Goal: Find specific page/section: Find specific page/section

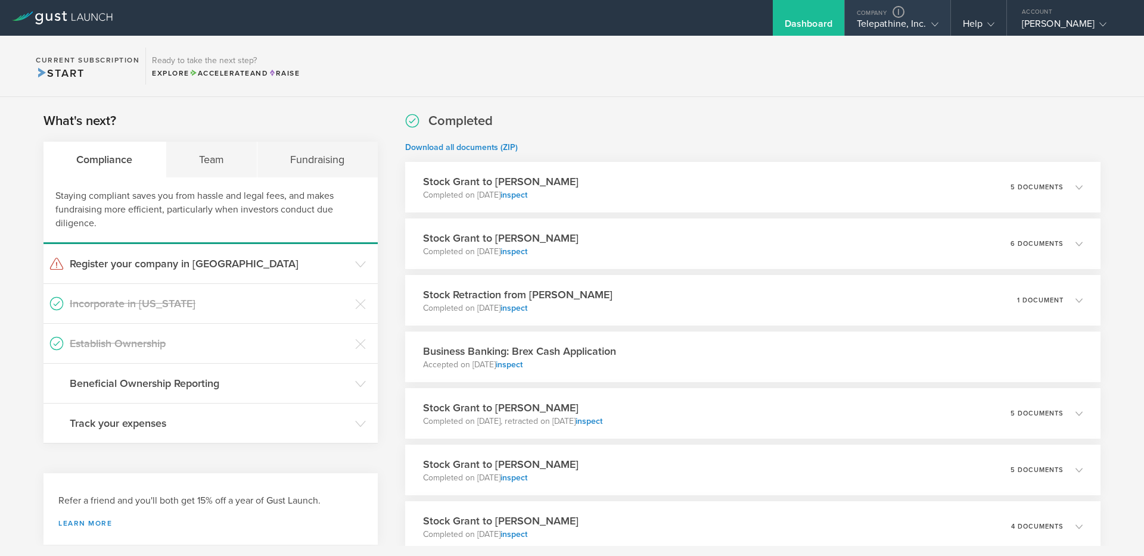
click at [926, 23] on gust-icon at bounding box center [932, 24] width 12 height 12
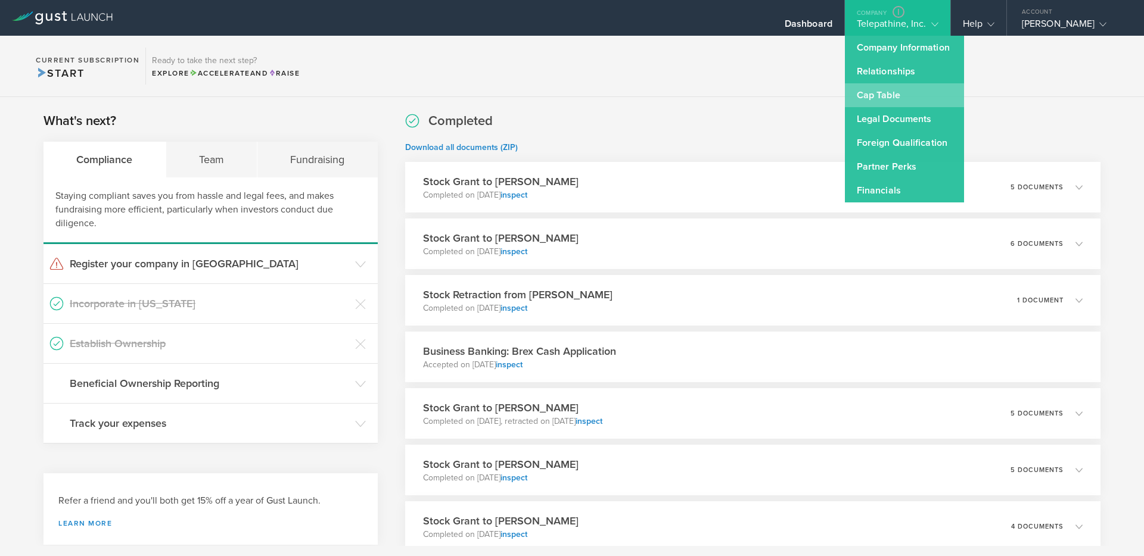
click at [888, 97] on link "Cap Table" at bounding box center [904, 95] width 119 height 24
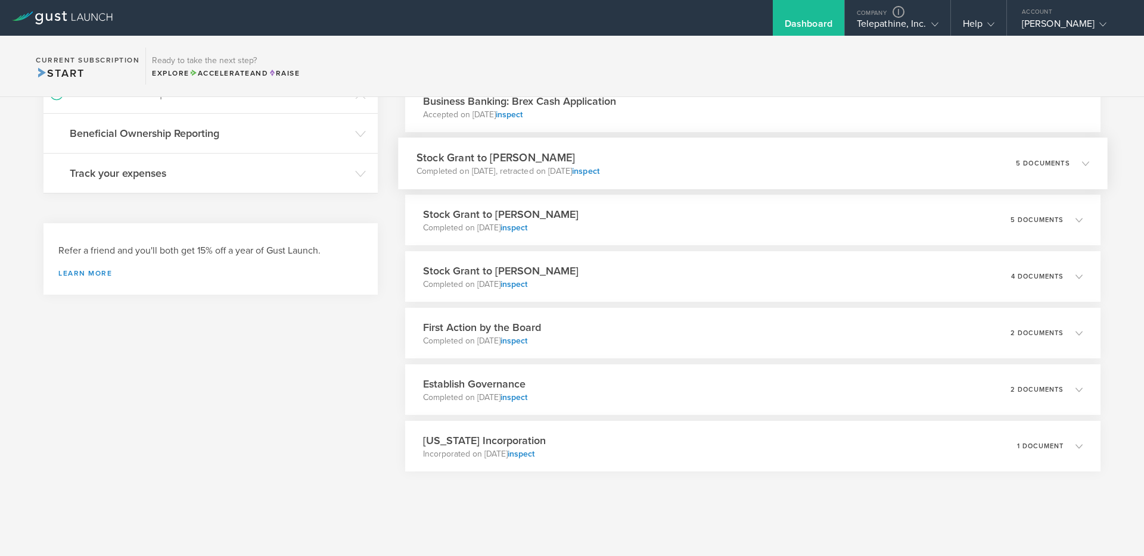
scroll to position [248, 0]
click at [687, 160] on div "Stock Grant to Alan Scheurman Completed on Jun 3, 2025, retracted on Jun 30, 20…" at bounding box center [753, 166] width 710 height 52
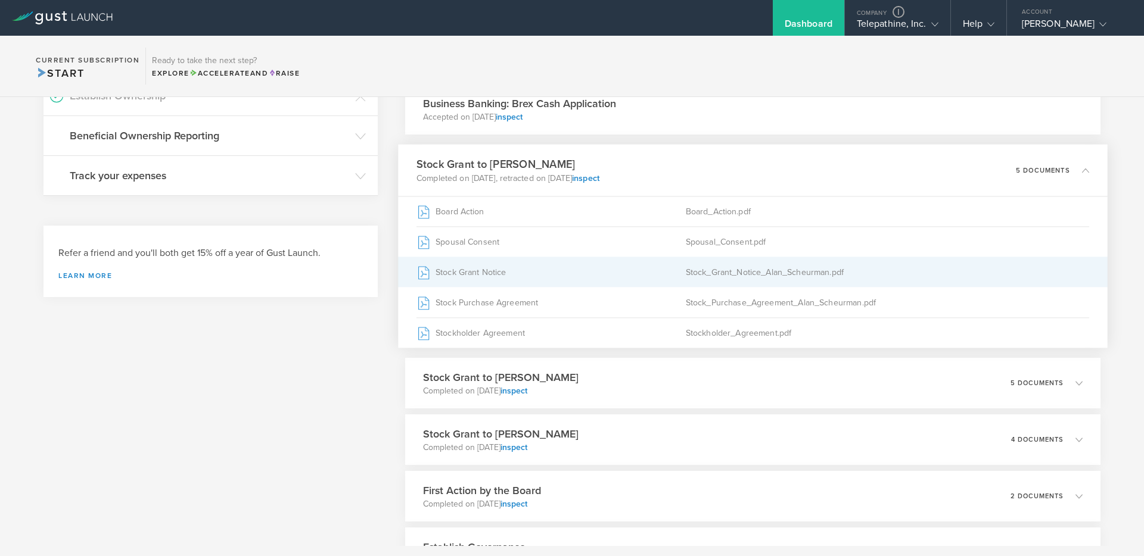
click at [478, 275] on div "Stock Grant Notice" at bounding box center [550, 272] width 269 height 30
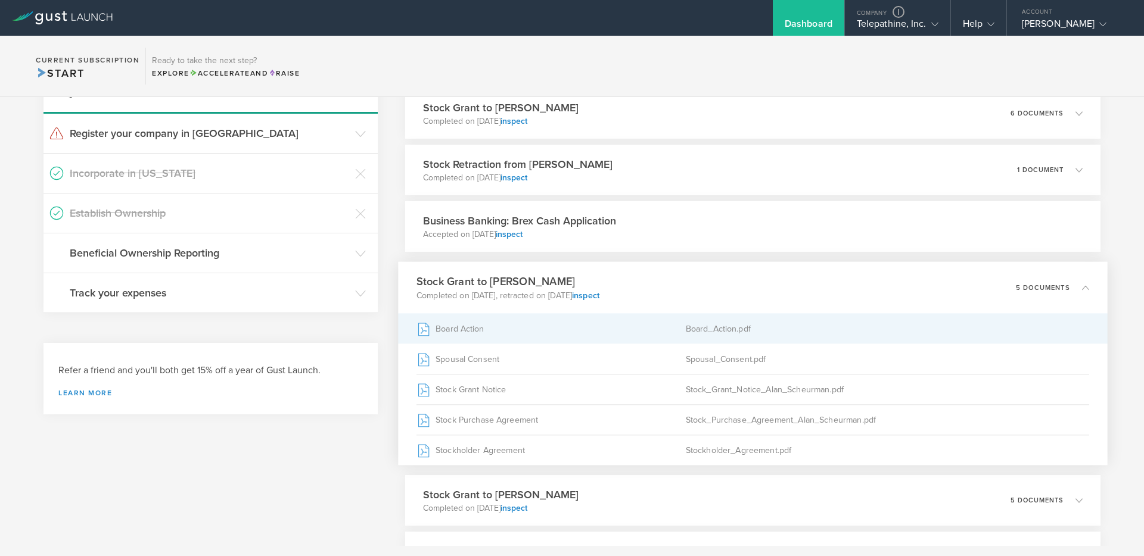
scroll to position [129, 0]
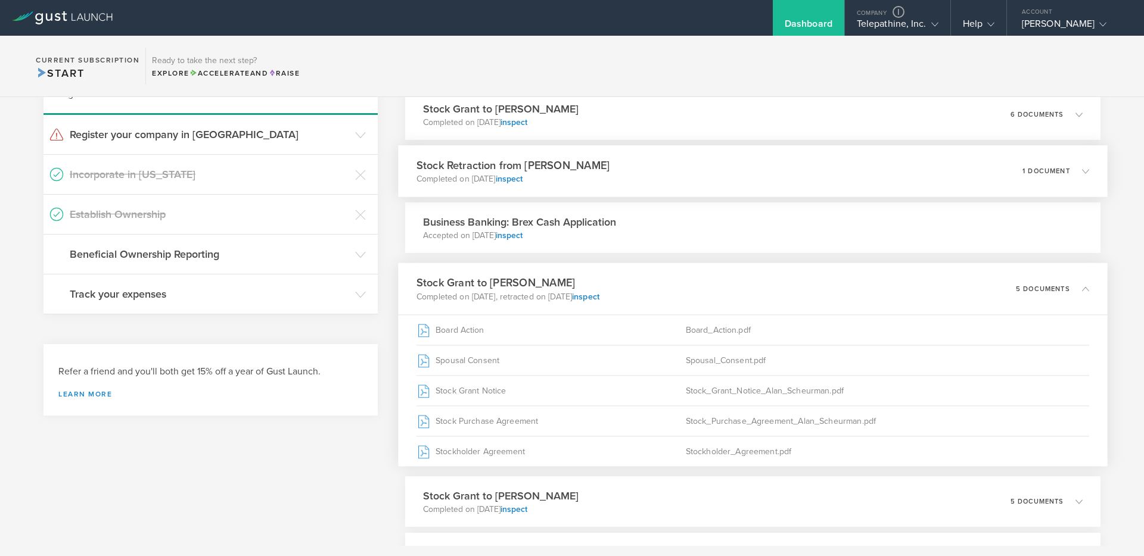
click at [654, 166] on div "Stock Retraction from Alan Scheurman Completed on Jun 30, 2025 inspect 1 docume…" at bounding box center [753, 171] width 710 height 52
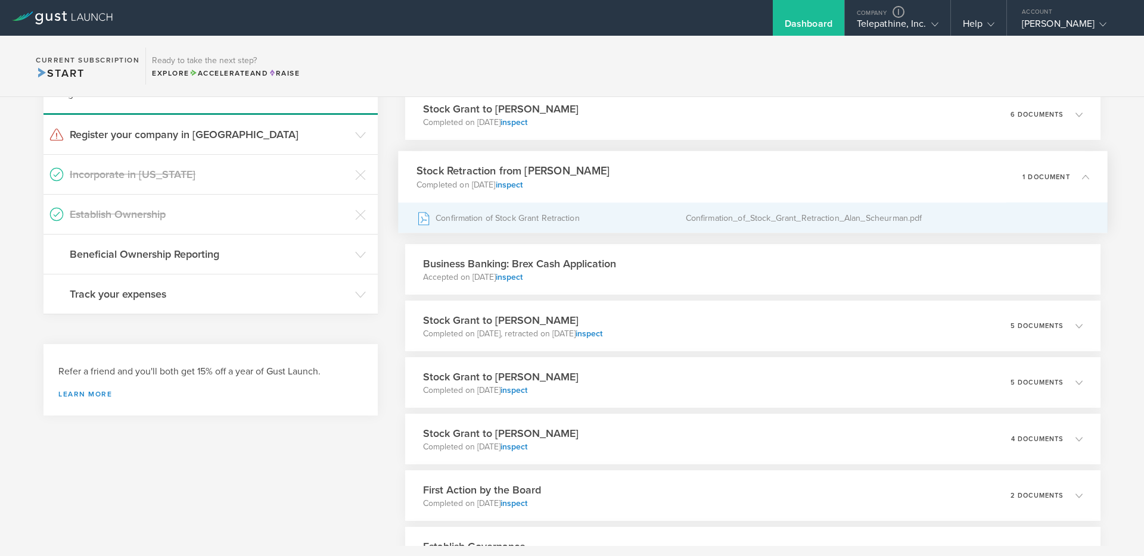
click at [530, 216] on div "Confirmation of Stock Grant Retraction" at bounding box center [550, 218] width 269 height 30
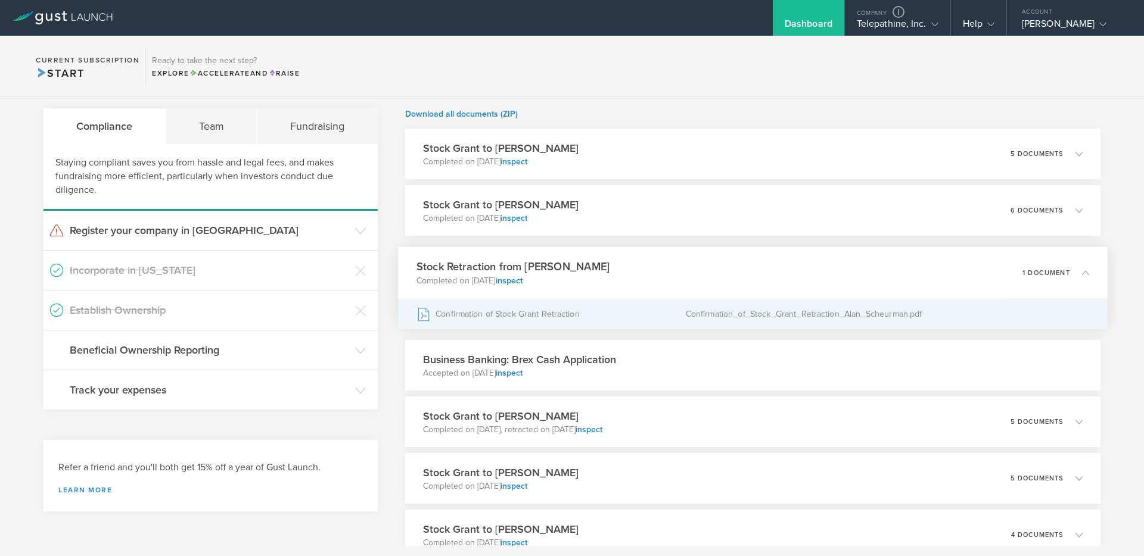
scroll to position [32, 0]
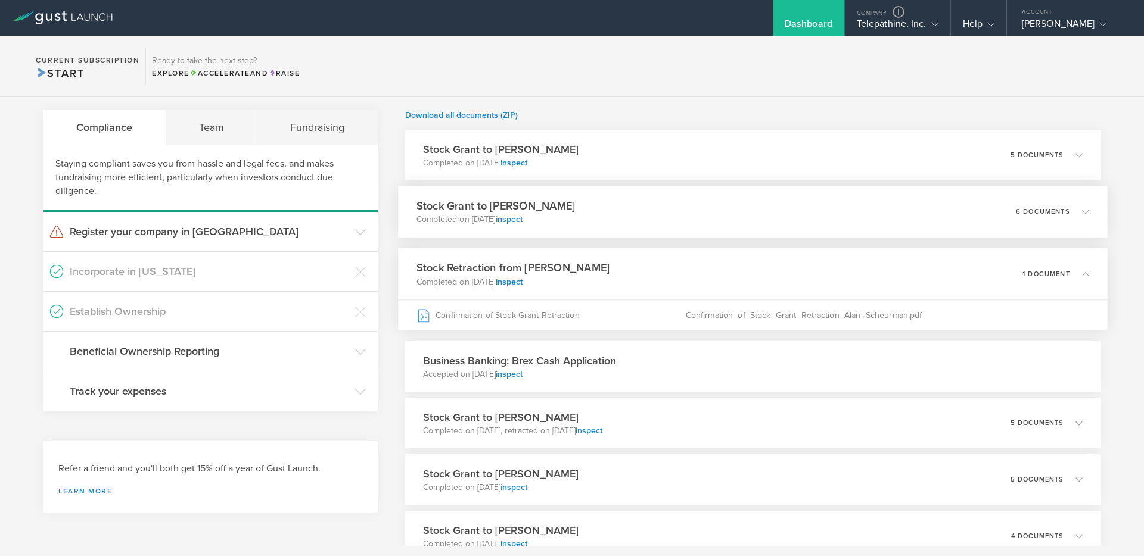
click at [658, 217] on div "Stock Grant to Alan Scheurman Completed on Aug 11, 2025 inspect 6 documents" at bounding box center [753, 212] width 710 height 52
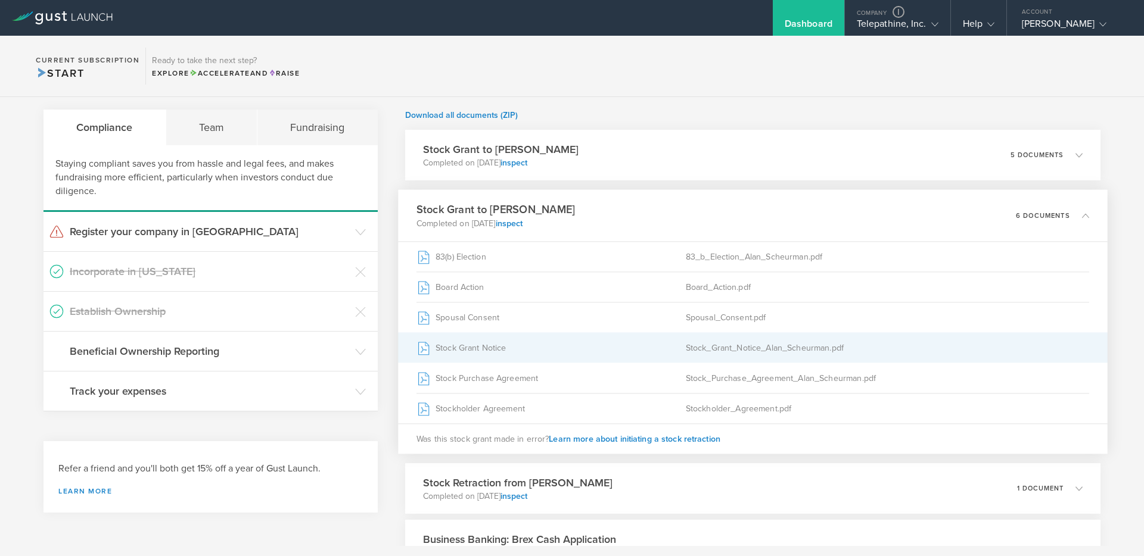
click at [481, 346] on div "Stock Grant Notice" at bounding box center [550, 348] width 269 height 30
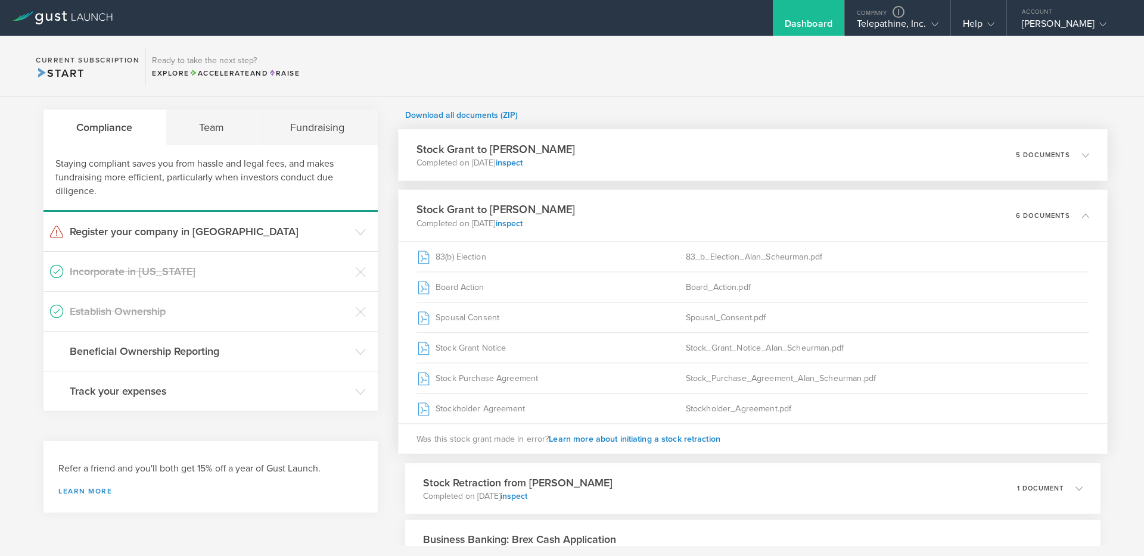
click at [604, 161] on div "Stock Grant to Alan Scheurman Completed on Aug 11, 2025 inspect 5 documents" at bounding box center [753, 155] width 710 height 52
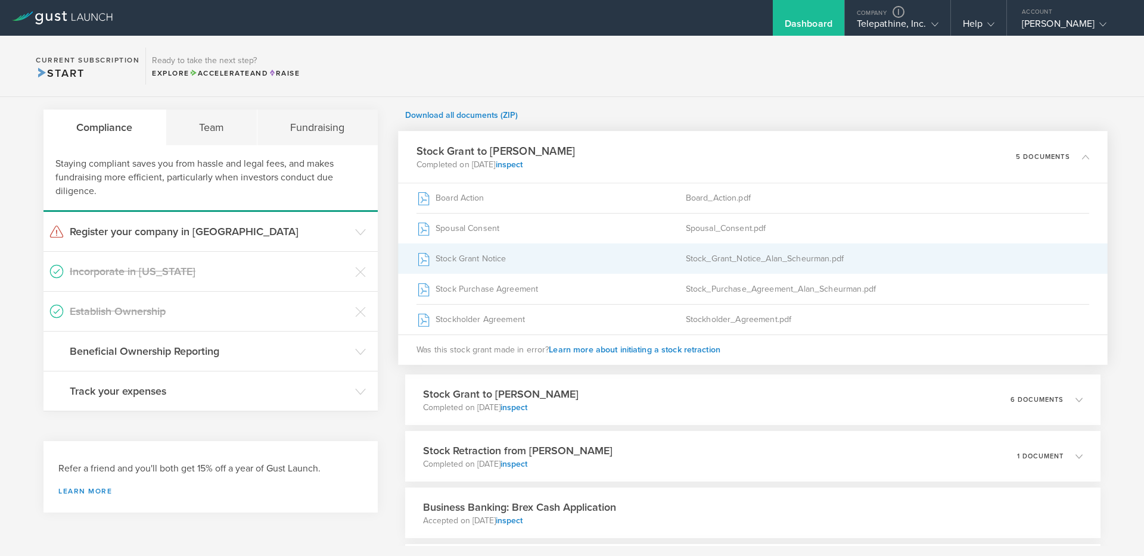
click at [484, 259] on div "Stock Grant Notice" at bounding box center [550, 259] width 269 height 30
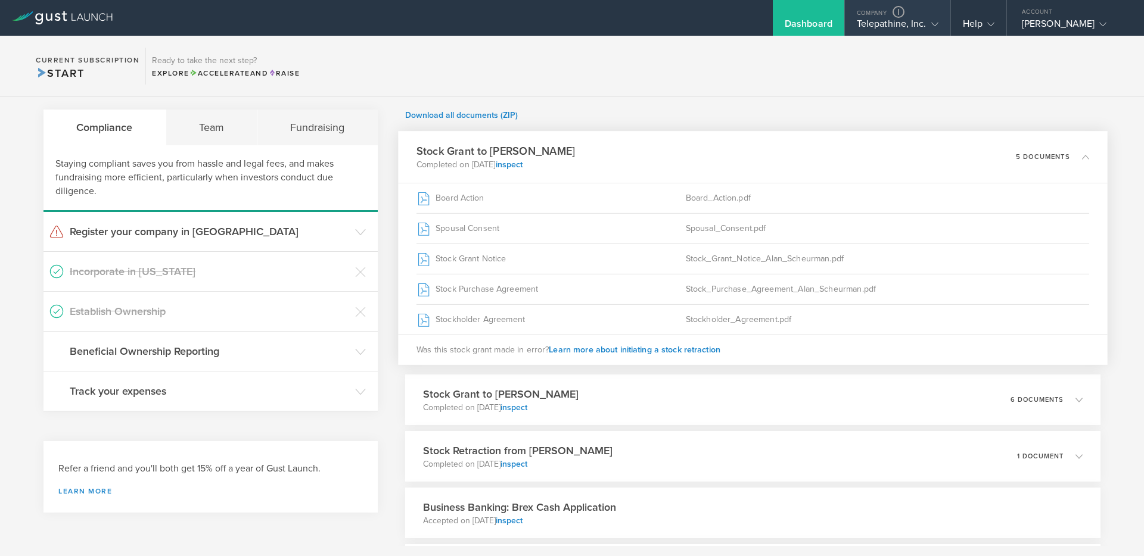
click at [882, 32] on div "Telepathine, Inc." at bounding box center [898, 27] width 82 height 18
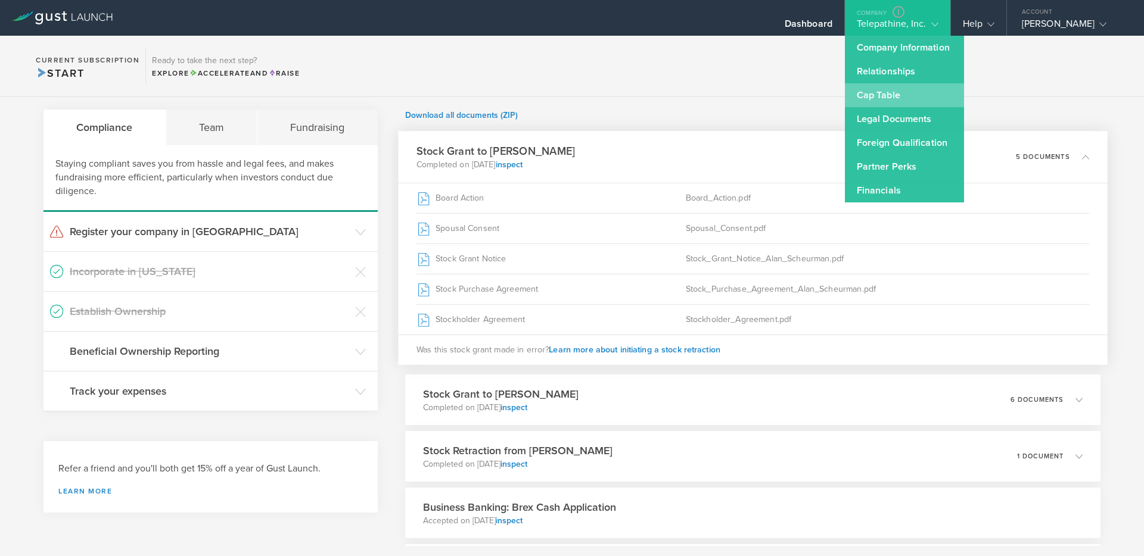
click at [883, 90] on link "Cap Table" at bounding box center [904, 95] width 119 height 24
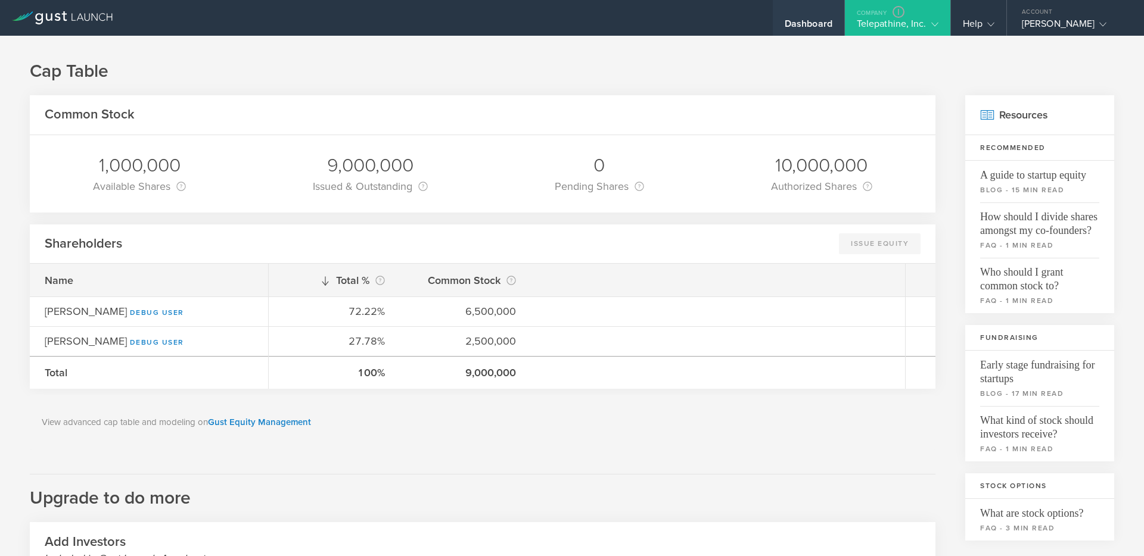
click at [797, 26] on div "Dashboard" at bounding box center [809, 27] width 48 height 18
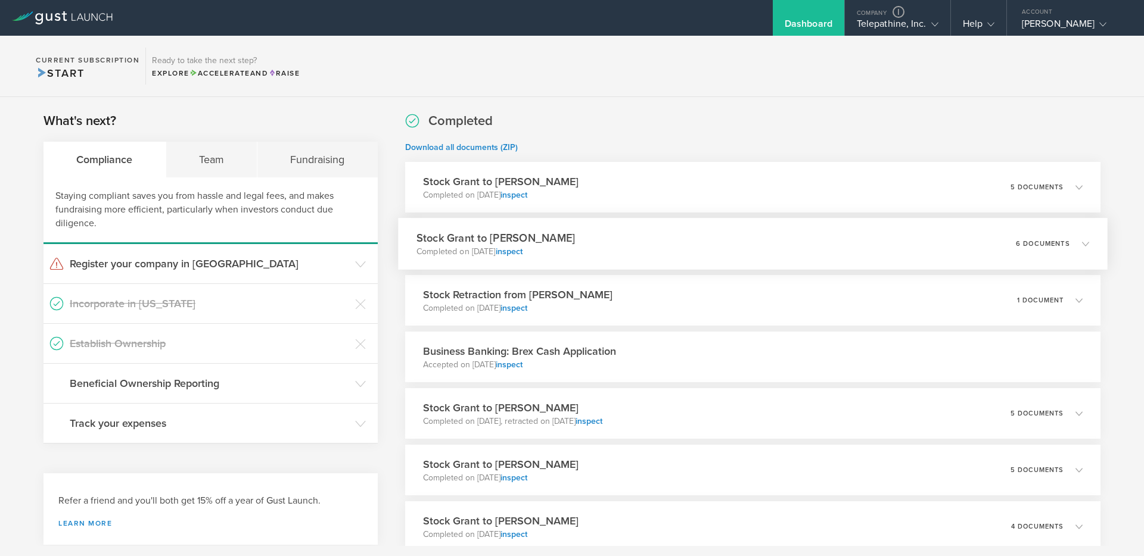
click at [641, 233] on div "Stock Grant to Alan Scheurman Completed on Aug 11, 2025 inspect 6 documents" at bounding box center [753, 244] width 710 height 52
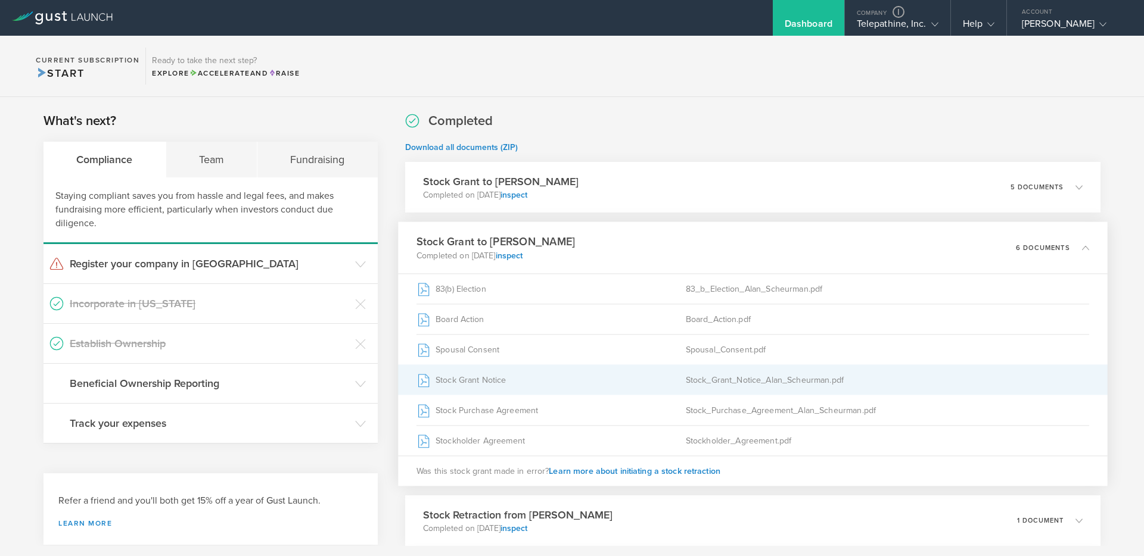
click at [473, 380] on div "Stock Grant Notice" at bounding box center [550, 380] width 269 height 30
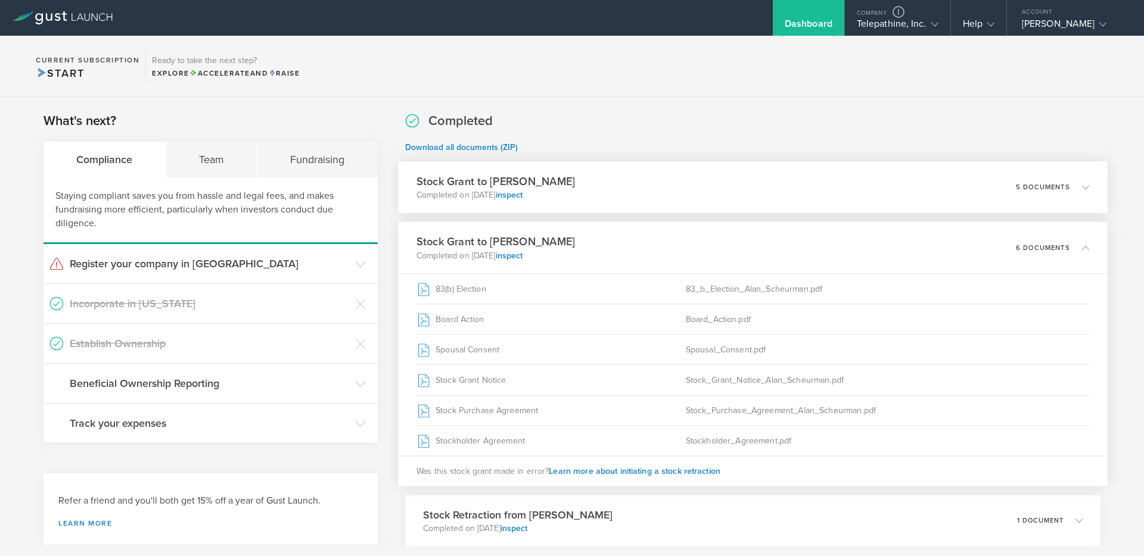
click at [610, 195] on div "Stock Grant to Alan Scheurman Completed on Aug 11, 2025 inspect 5 documents" at bounding box center [753, 187] width 710 height 52
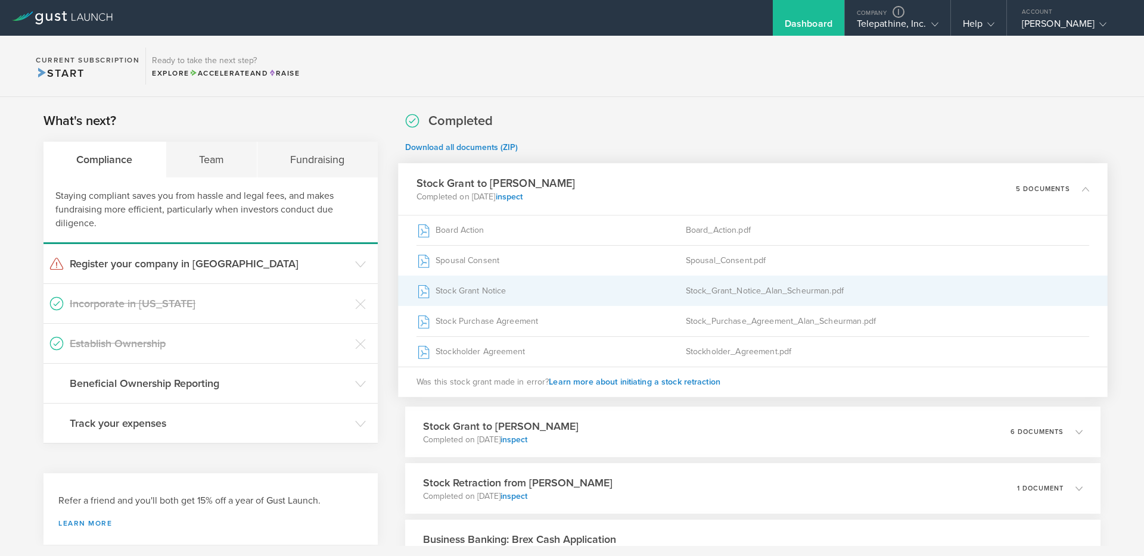
click at [478, 290] on div "Stock Grant Notice" at bounding box center [550, 291] width 269 height 30
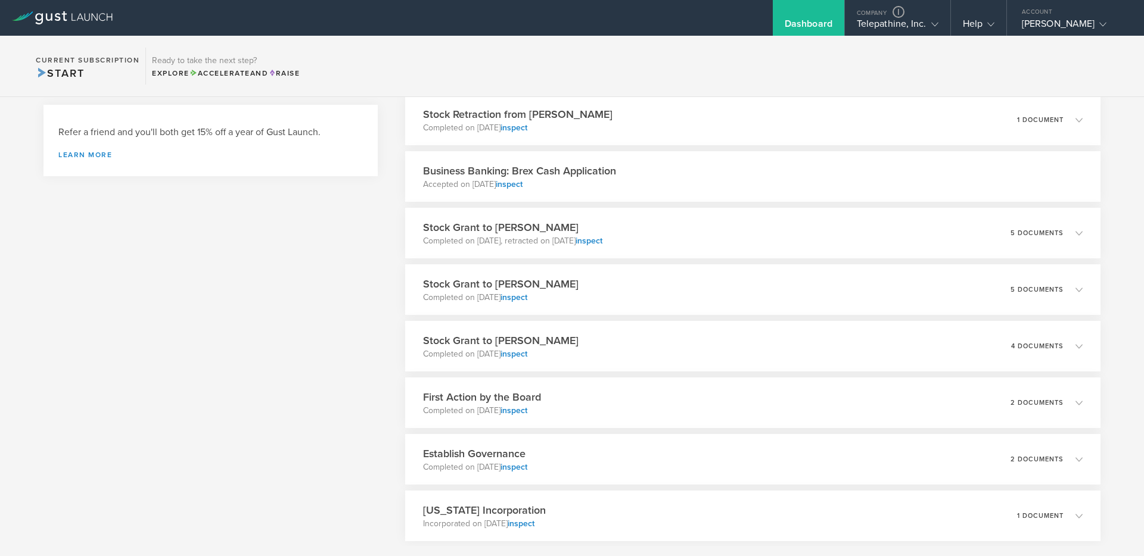
scroll to position [370, 0]
click at [599, 221] on h3 "Stock Grant to Alan Scheurman" at bounding box center [507, 226] width 183 height 16
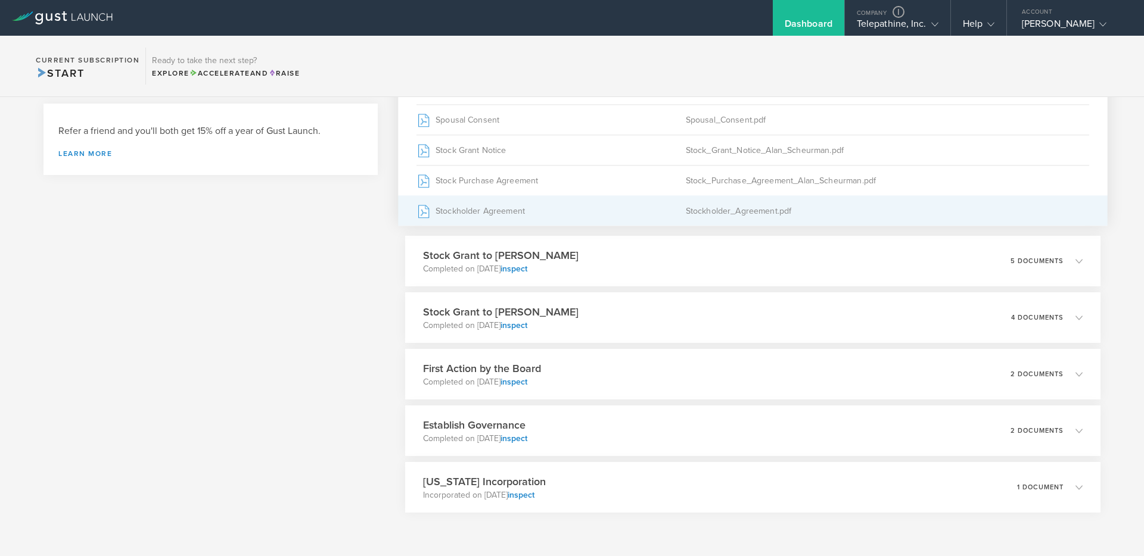
scroll to position [334, 0]
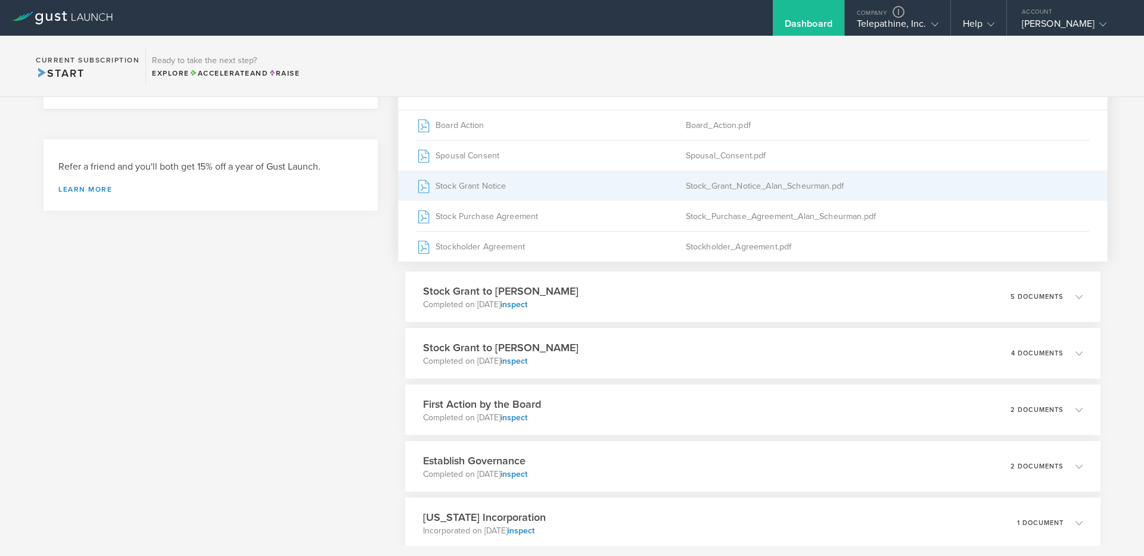
click at [492, 186] on div "Stock Grant Notice" at bounding box center [550, 186] width 269 height 30
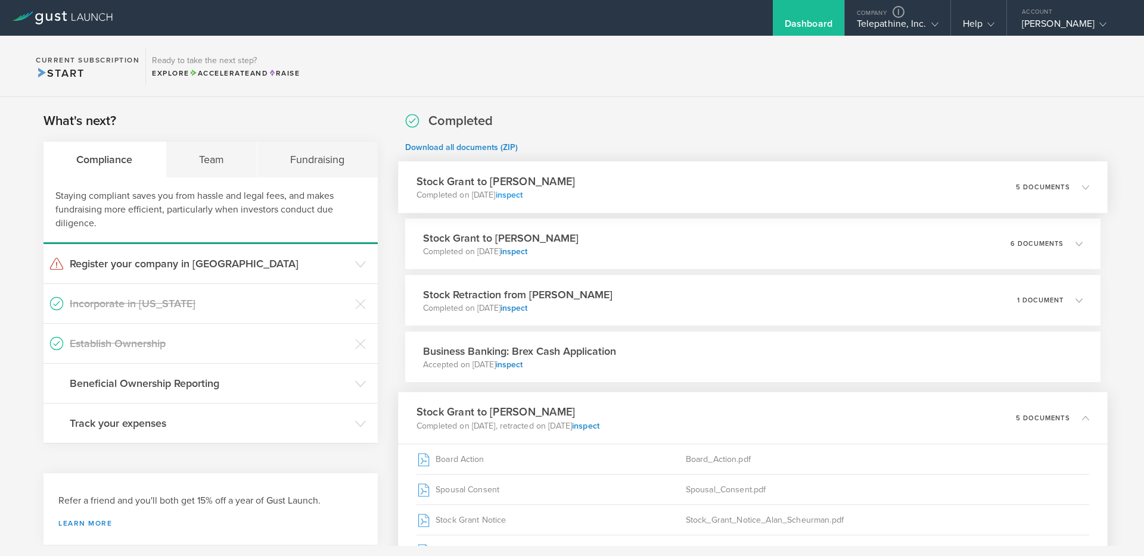
click at [523, 194] on link "inspect" at bounding box center [508, 195] width 27 height 10
click at [523, 251] on link "inspect" at bounding box center [508, 252] width 27 height 10
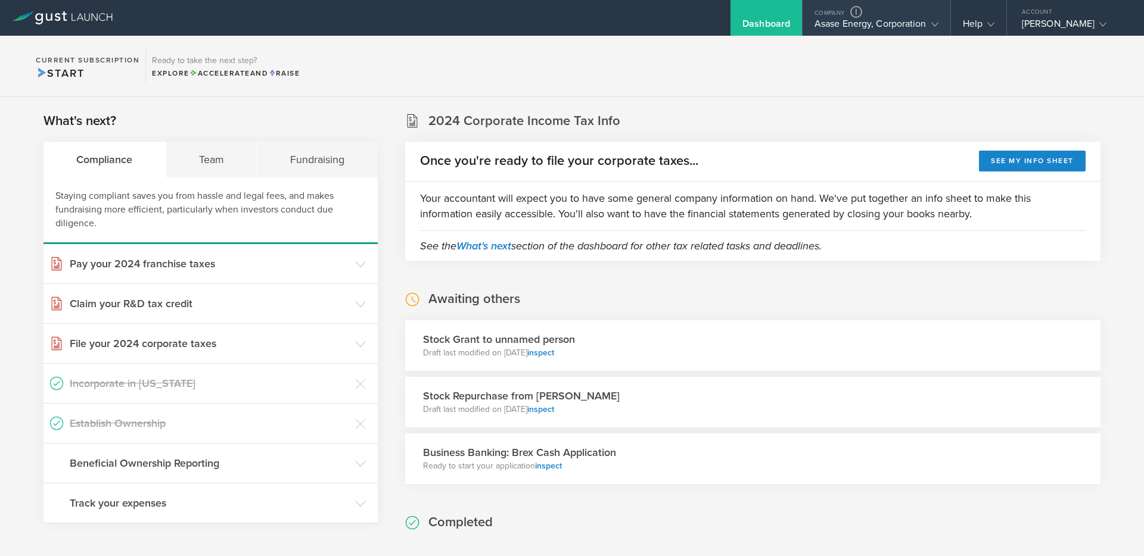
click at [834, 27] on div "Asase Energy, Corporation" at bounding box center [876, 27] width 124 height 18
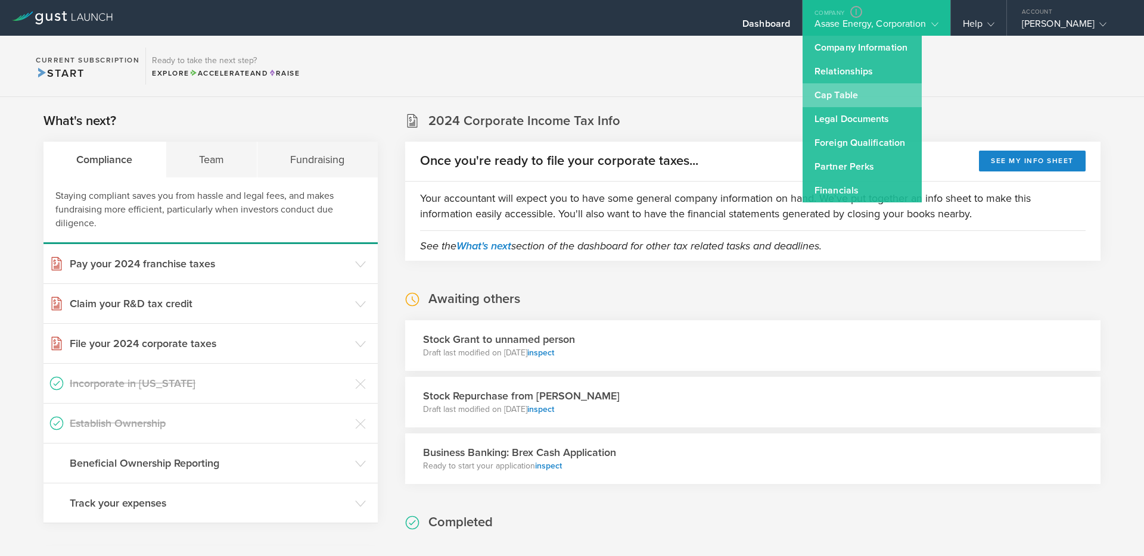
click at [840, 98] on link "Cap Table" at bounding box center [862, 95] width 119 height 24
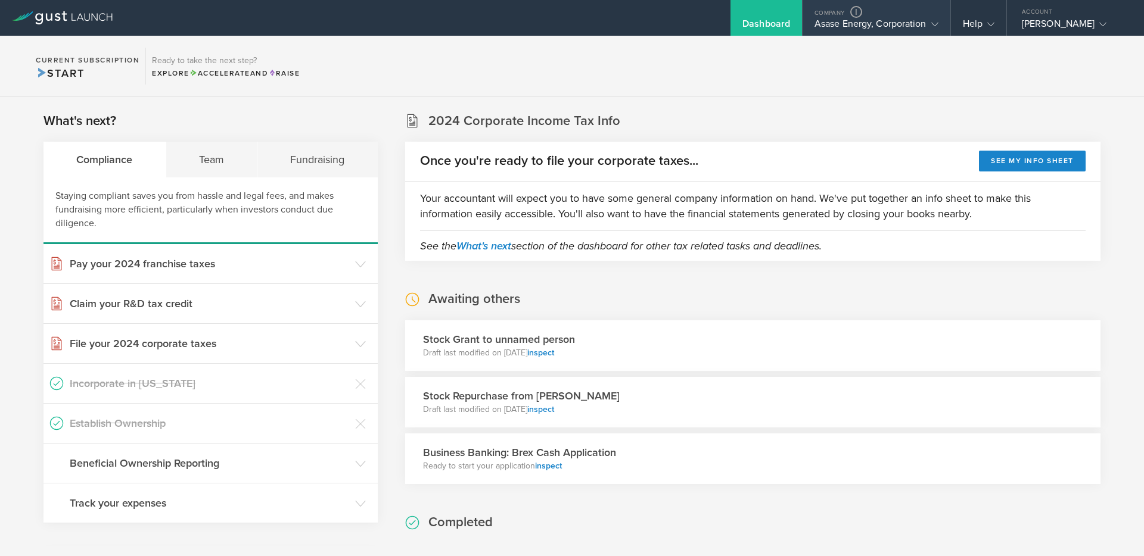
click at [876, 21] on div "Asase Energy, Corporation" at bounding box center [876, 27] width 124 height 18
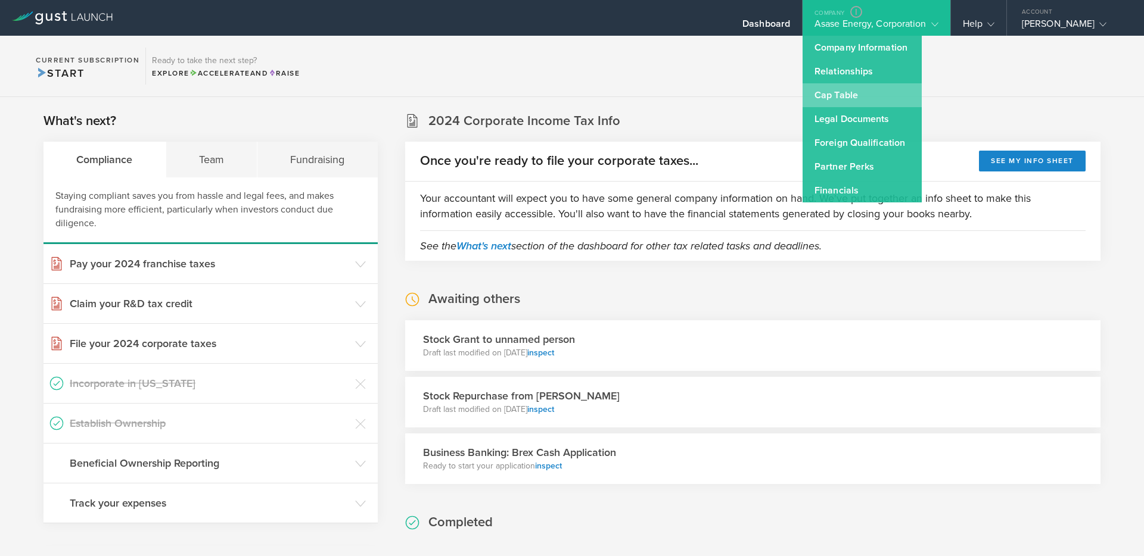
click at [834, 96] on link "Cap Table" at bounding box center [862, 95] width 119 height 24
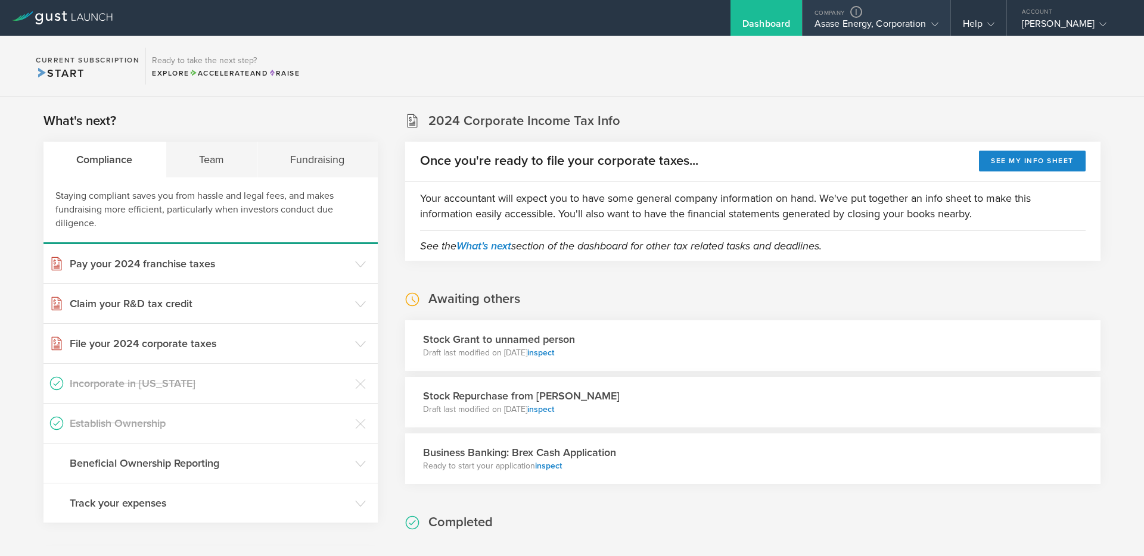
click at [928, 26] on gust-icon at bounding box center [932, 24] width 12 height 12
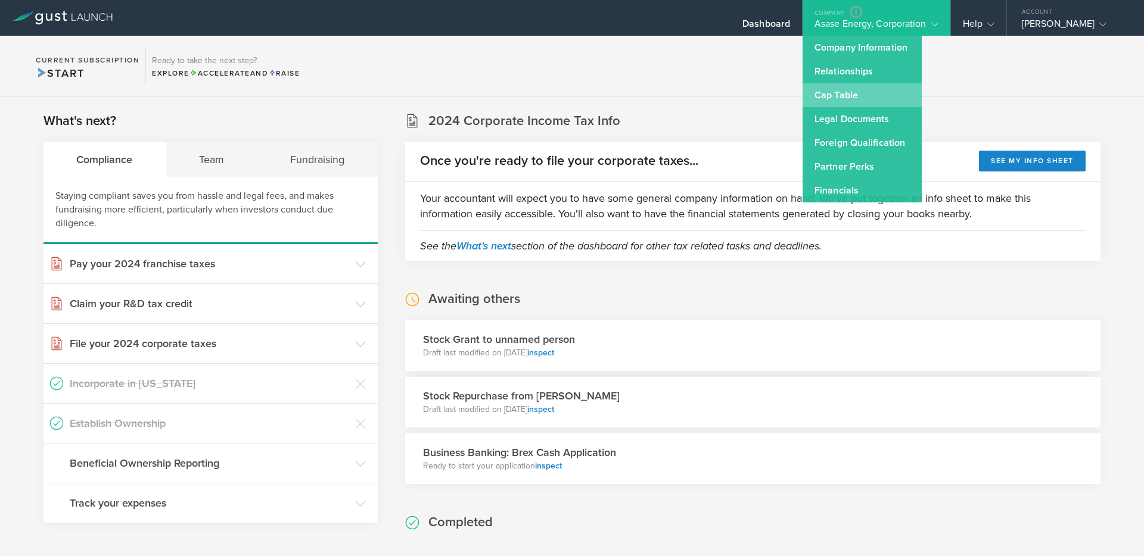
click at [836, 96] on link "Cap Table" at bounding box center [862, 95] width 119 height 24
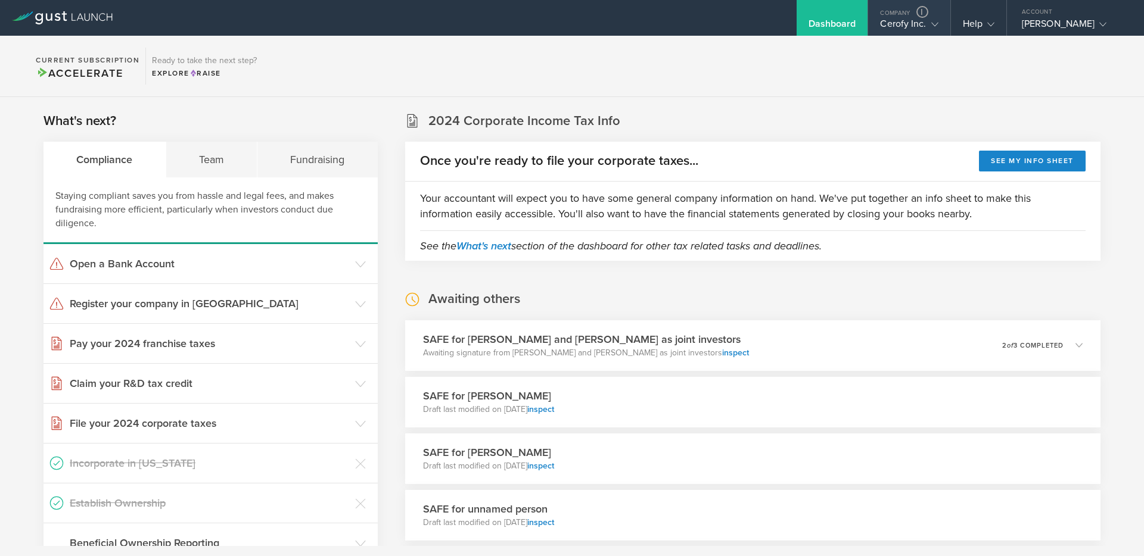
click at [937, 27] on icon at bounding box center [934, 24] width 7 height 7
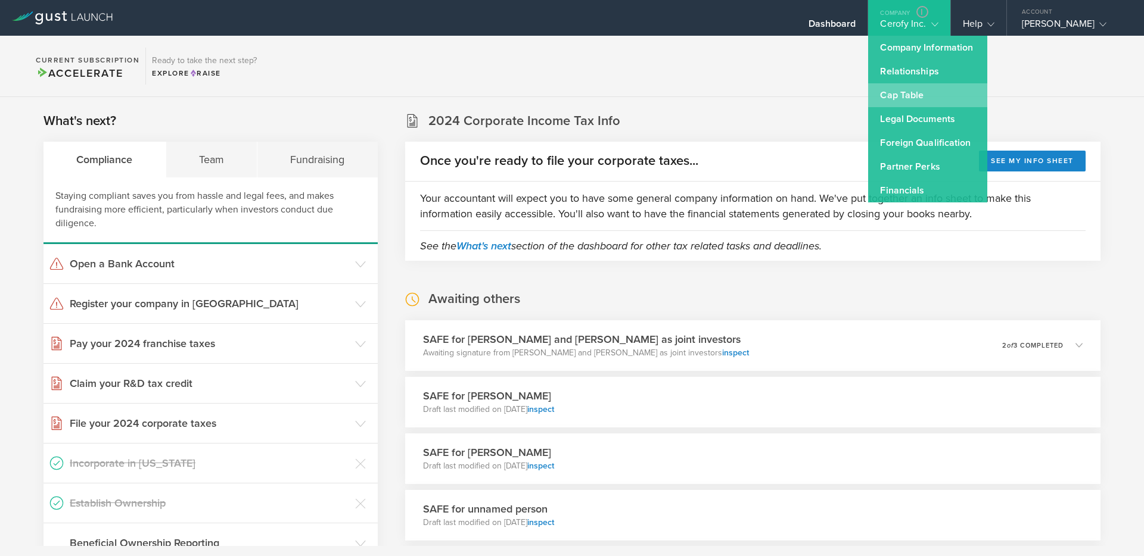
click at [900, 90] on link "Cap Table" at bounding box center [927, 95] width 119 height 24
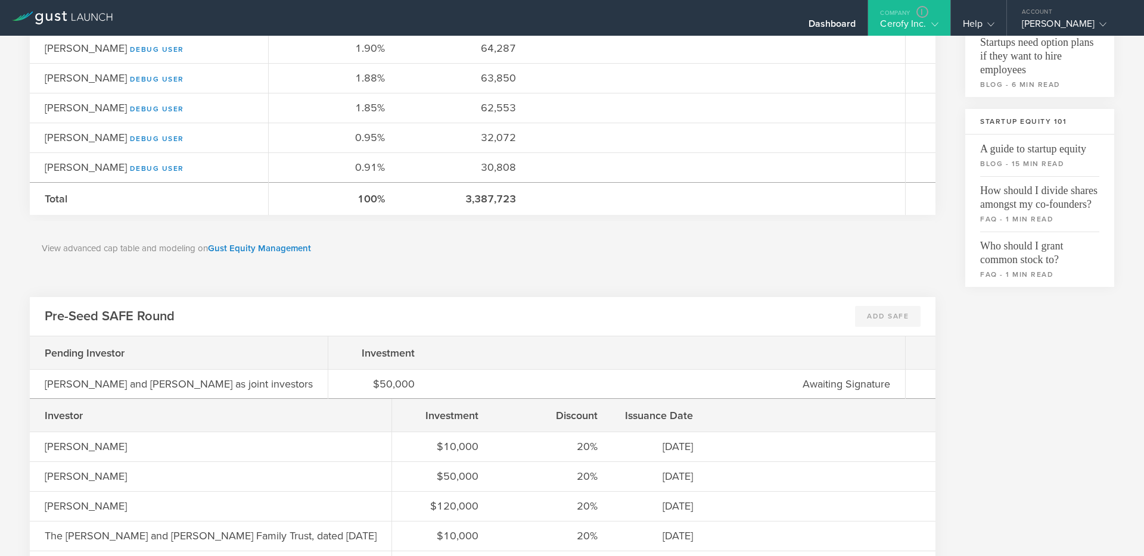
scroll to position [452, 0]
